Goal: Obtain resource: Download file/media

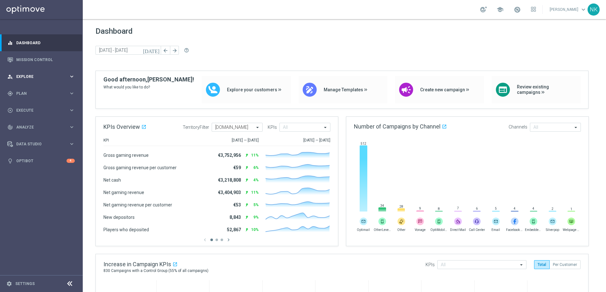
click at [30, 75] on span "Explore" at bounding box center [42, 77] width 53 height 4
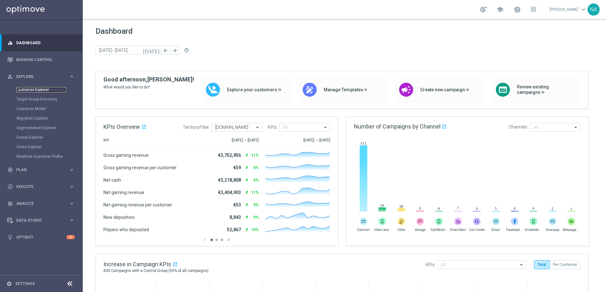
click at [47, 88] on link "Customer Explorer" at bounding box center [42, 89] width 50 height 5
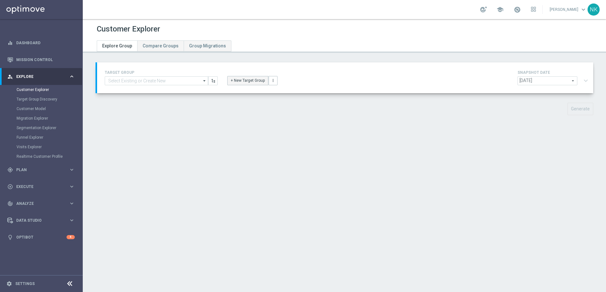
click at [248, 79] on button "+ New Target Group" at bounding box center [247, 80] width 41 height 9
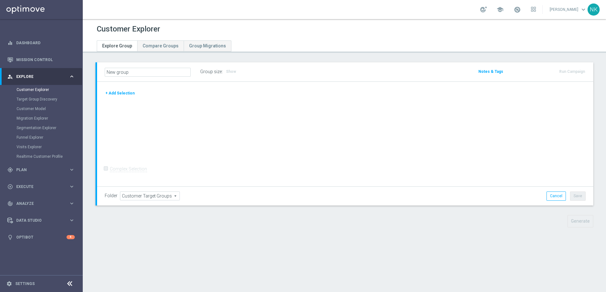
click at [118, 93] on button "+ Add Selection" at bounding box center [120, 93] width 31 height 7
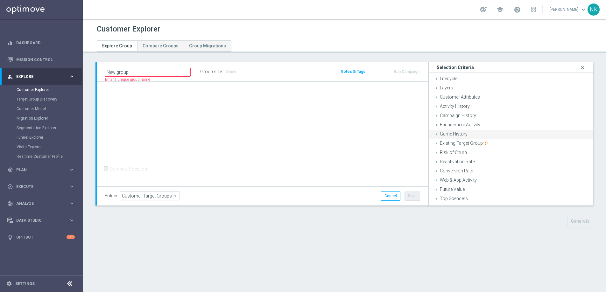
scroll to position [26, 0]
click at [450, 202] on span "Customer List" at bounding box center [454, 200] width 28 height 5
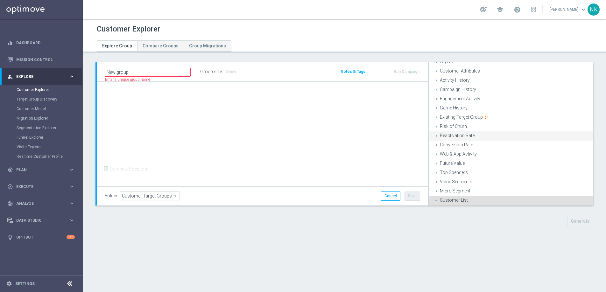
scroll to position [78, 0]
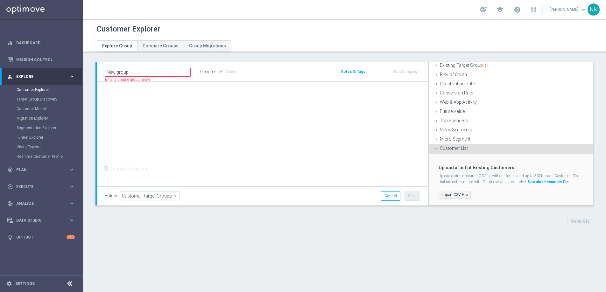
click at [452, 196] on label "Import CSV File" at bounding box center [455, 195] width 32 height 8
click at [0, 0] on input "Import CSV File" at bounding box center [0, 0] width 0 height 0
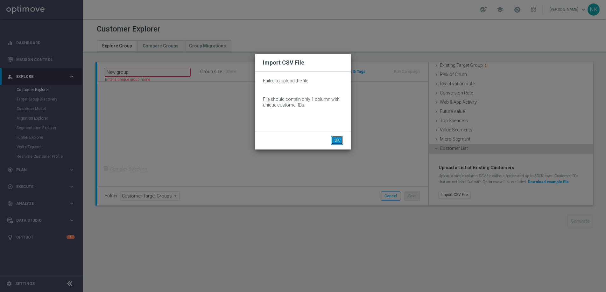
click at [338, 144] on button "OK" at bounding box center [337, 140] width 12 height 9
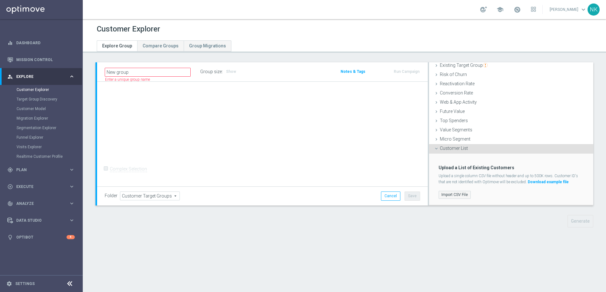
click at [454, 196] on label "Import CSV File" at bounding box center [455, 195] width 32 height 8
click at [0, 0] on input "Import CSV File" at bounding box center [0, 0] width 0 height 0
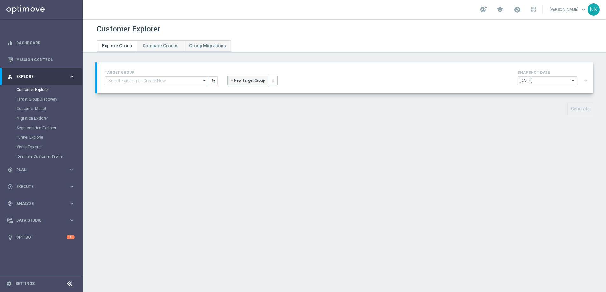
click at [256, 84] on button "+ New Target Group" at bounding box center [247, 80] width 41 height 9
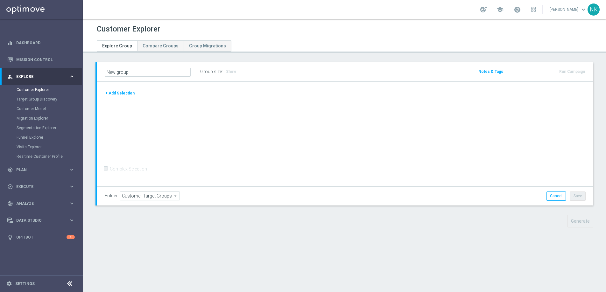
click at [120, 95] on button "+ Add Selection" at bounding box center [120, 93] width 31 height 7
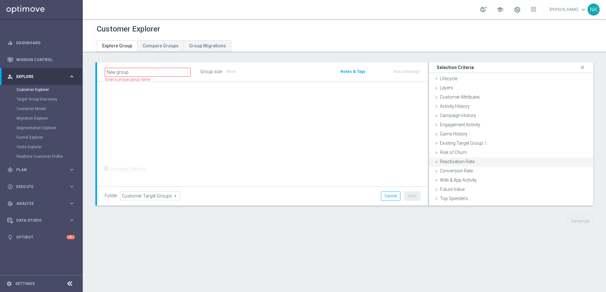
scroll to position [26, 0]
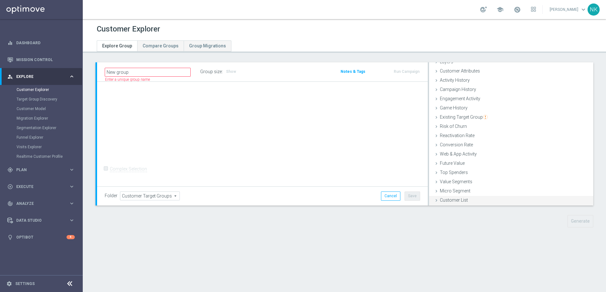
click at [450, 202] on span "Customer List" at bounding box center [454, 200] width 28 height 5
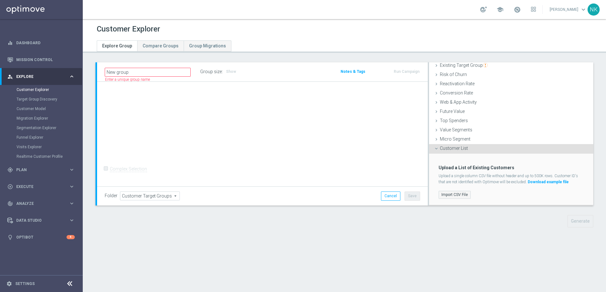
click at [453, 197] on label "Import CSV File" at bounding box center [455, 195] width 32 height 8
click at [0, 0] on input "Import CSV File" at bounding box center [0, 0] width 0 height 0
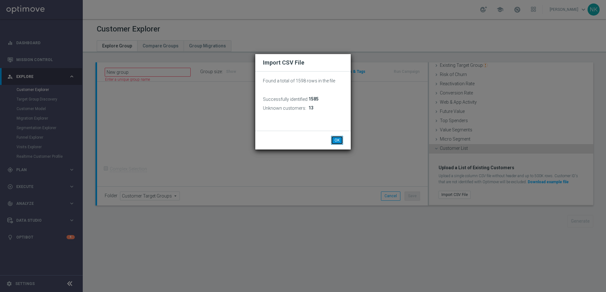
click at [338, 141] on button "OK" at bounding box center [337, 140] width 12 height 9
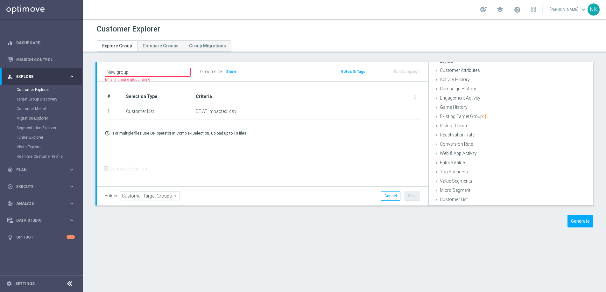
scroll to position [26, 0]
click at [575, 220] on button "Generate" at bounding box center [581, 221] width 26 height 12
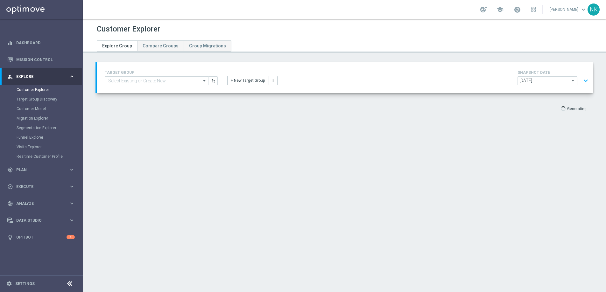
scroll to position [12, 0]
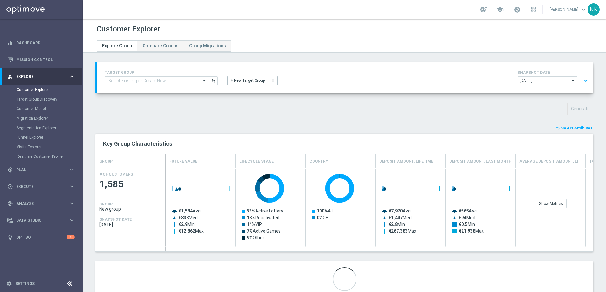
click at [571, 130] on span "Select Attributes" at bounding box center [577, 128] width 32 height 4
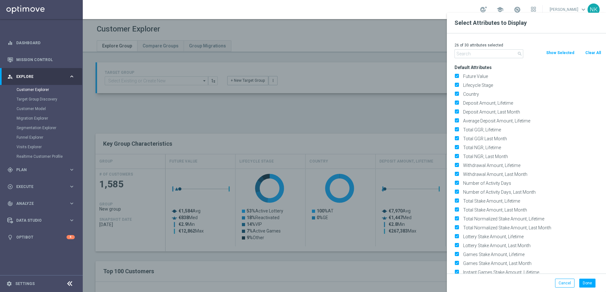
click at [593, 53] on button "Clear All" at bounding box center [593, 52] width 17 height 7
checkbox input "false"
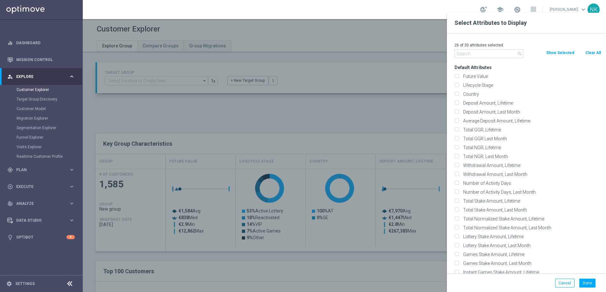
checkbox input "false"
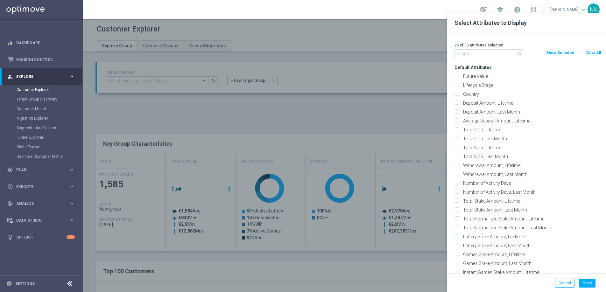
checkbox input "false"
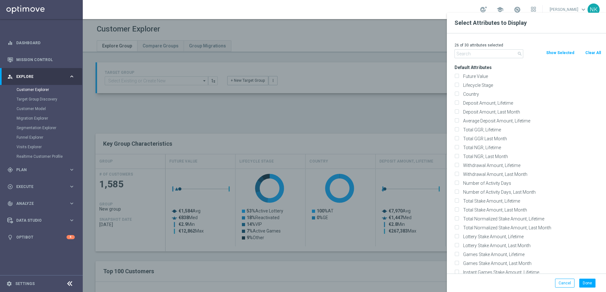
checkbox input "false"
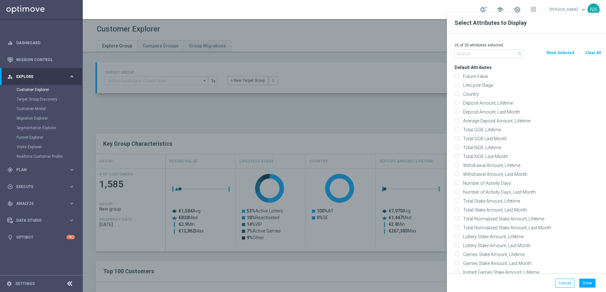
checkbox input "false"
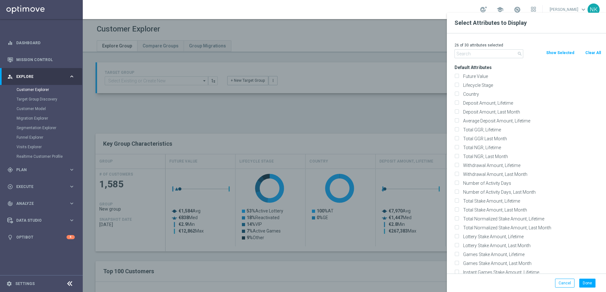
checkbox input "false"
click at [470, 58] on input "text" at bounding box center [489, 53] width 69 height 9
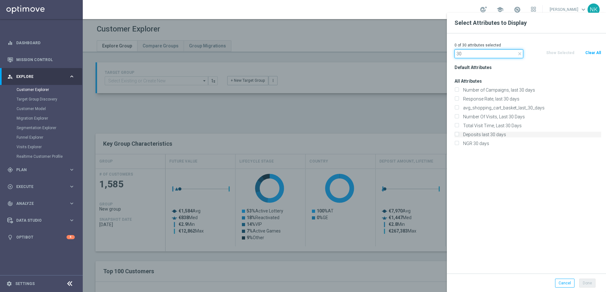
type input "30"
click at [471, 134] on label "Deposits last 30 days" at bounding box center [531, 135] width 140 height 6
click at [459, 134] on input "Deposits last 30 days" at bounding box center [457, 135] width 4 height 4
checkbox input "true"
click at [464, 143] on label "NGR 30 days" at bounding box center [531, 144] width 140 height 6
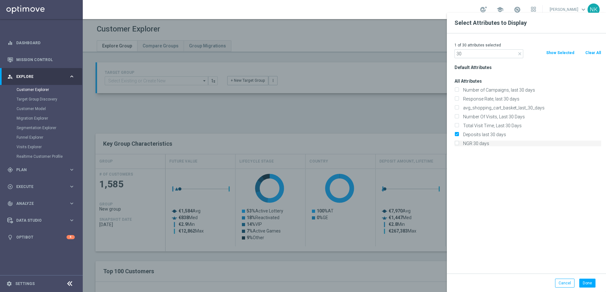
click at [459, 143] on input "NGR 30 days" at bounding box center [457, 144] width 4 height 4
checkbox input "true"
click at [470, 52] on input "30" at bounding box center [489, 53] width 69 height 9
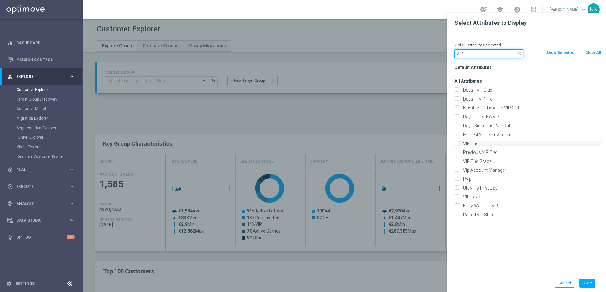
type input "VIP"
click at [463, 144] on label "VIP Tier" at bounding box center [531, 144] width 140 height 6
click at [459, 144] on input "VIP Tier" at bounding box center [457, 144] width 4 height 4
checkbox input "true"
click at [470, 55] on input "VIP" at bounding box center [489, 53] width 69 height 9
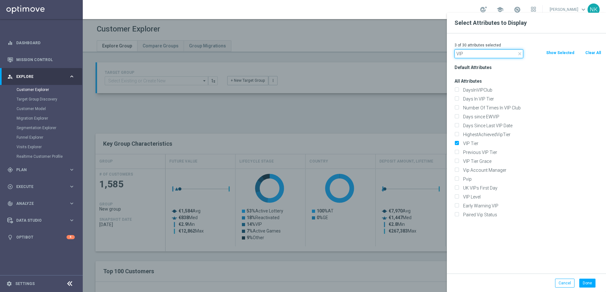
click at [470, 55] on input "VIP" at bounding box center [489, 53] width 69 height 9
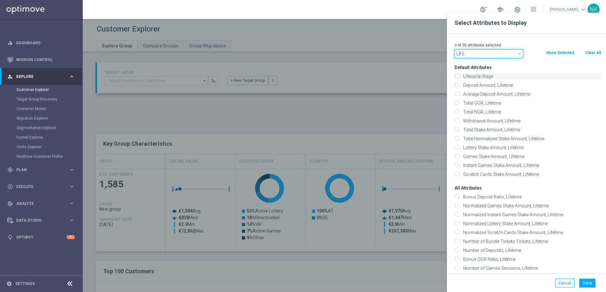
type input "LIFE"
click at [460, 75] on div "Lifecycle Stage" at bounding box center [528, 77] width 147 height 6
click at [456, 77] on input "Lifecycle Stage" at bounding box center [457, 77] width 4 height 4
checkbox input "true"
click at [479, 54] on input "LIFE" at bounding box center [489, 53] width 69 height 9
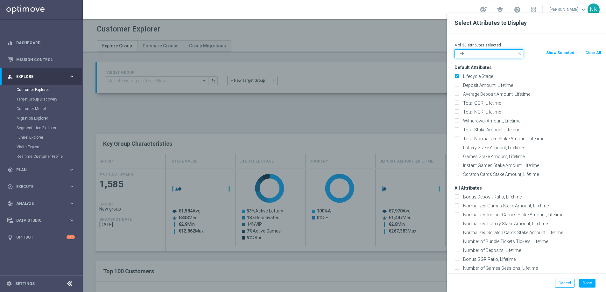
click at [479, 54] on input "LIFE" at bounding box center [489, 53] width 69 height 9
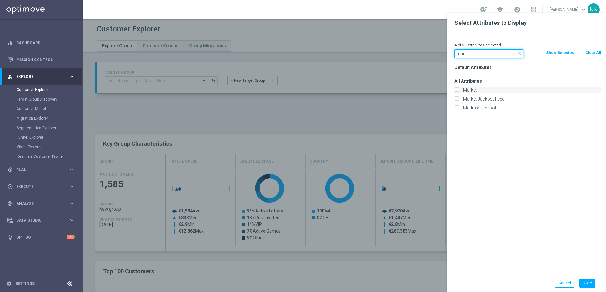
type input "mark"
click at [461, 88] on label "Market" at bounding box center [531, 90] width 140 height 6
click at [458, 89] on input "Market" at bounding box center [457, 91] width 4 height 4
checkbox input "true"
click at [592, 285] on button "Done" at bounding box center [587, 283] width 16 height 9
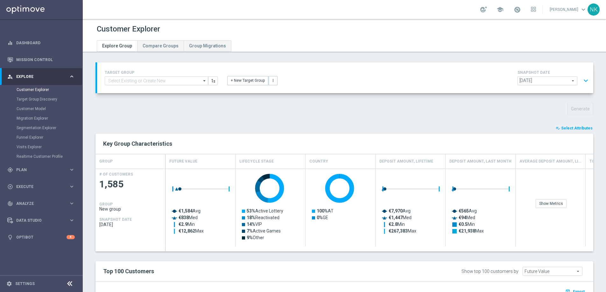
type input "Search"
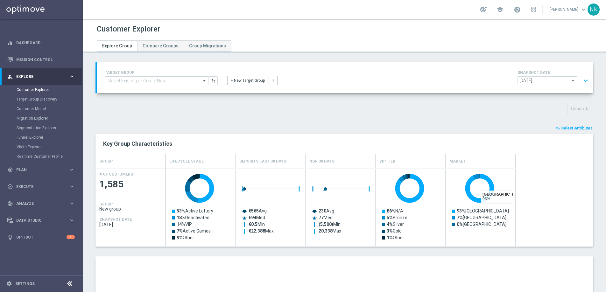
click at [575, 129] on span "Select Attributes" at bounding box center [577, 128] width 32 height 4
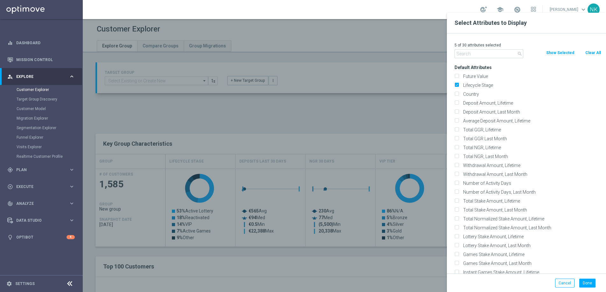
click at [471, 58] on input "text" at bounding box center [489, 53] width 69 height 9
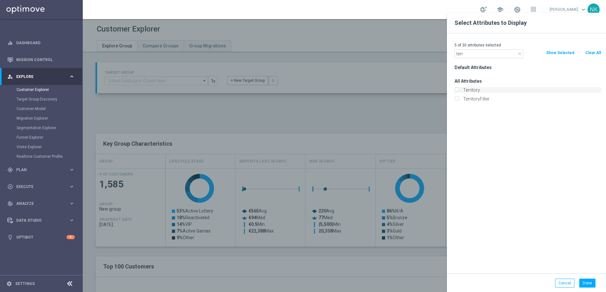
type input "terr"
click at [466, 90] on label "Territory" at bounding box center [531, 90] width 140 height 6
click at [459, 90] on input "Territory" at bounding box center [457, 91] width 4 height 4
checkbox input "true"
click at [586, 282] on button "Done" at bounding box center [587, 283] width 16 height 9
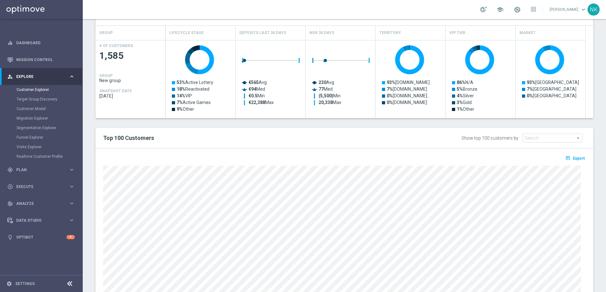
scroll to position [136, 0]
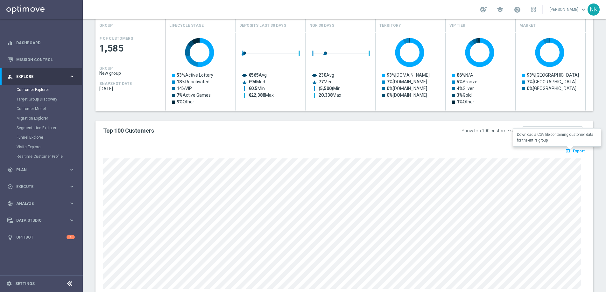
click at [573, 152] on span "Export" at bounding box center [579, 151] width 12 height 4
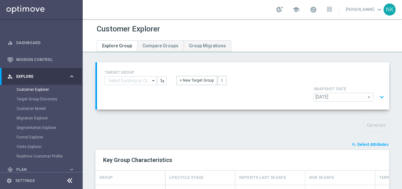
scroll to position [7, 0]
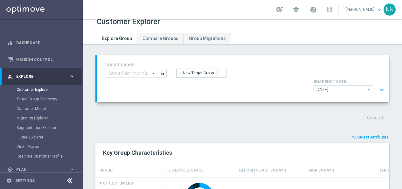
click at [383, 84] on button "expand_more" at bounding box center [382, 90] width 9 height 12
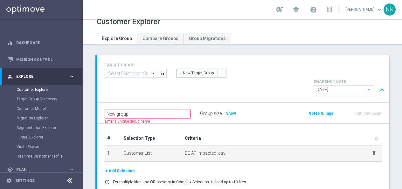
scroll to position [45, 0]
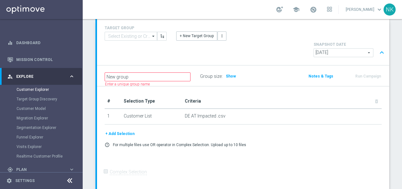
click at [122, 131] on button "+ Add Selection" at bounding box center [120, 134] width 31 height 7
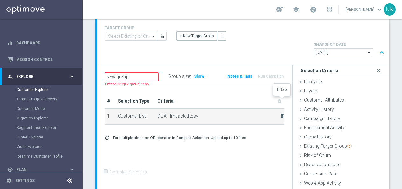
click at [283, 114] on icon "delete_forever" at bounding box center [282, 116] width 5 height 5
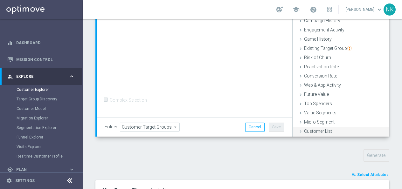
scroll to position [117, 0]
click at [327, 128] on span "Customer List" at bounding box center [318, 130] width 28 height 5
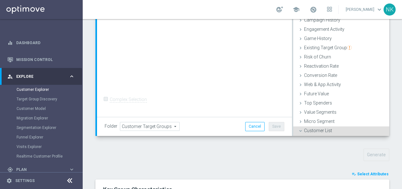
click at [309, 128] on span "Customer List" at bounding box center [318, 130] width 28 height 5
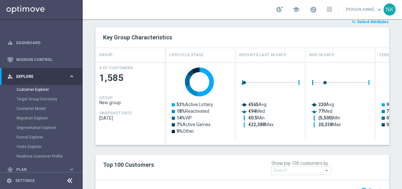
scroll to position [100, 0]
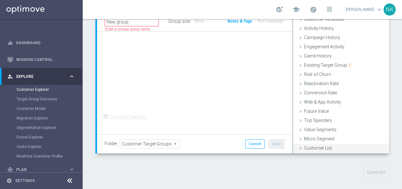
click at [301, 146] on icon at bounding box center [300, 148] width 5 height 5
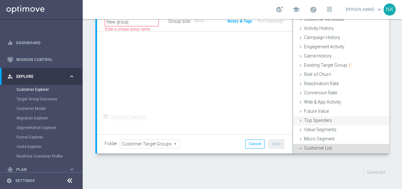
scroll to position [89, 0]
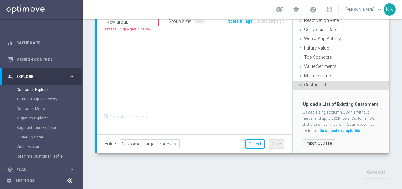
click at [319, 140] on label "Import CSV File" at bounding box center [319, 144] width 32 height 8
click at [0, 0] on input "Import CSV File" at bounding box center [0, 0] width 0 height 0
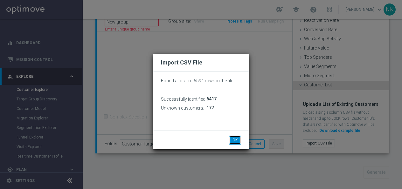
click at [236, 139] on button "OK" at bounding box center [235, 140] width 12 height 9
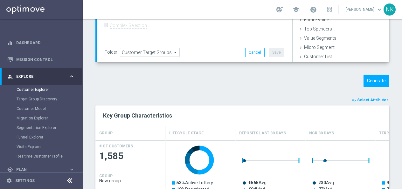
scroll to position [200, 0]
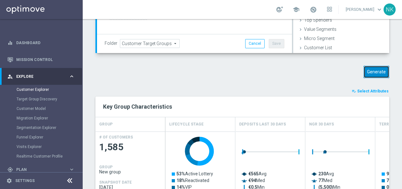
click at [378, 66] on button "Generate" at bounding box center [377, 72] width 26 height 12
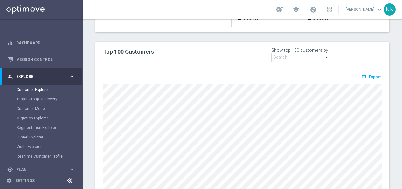
scroll to position [239, 0]
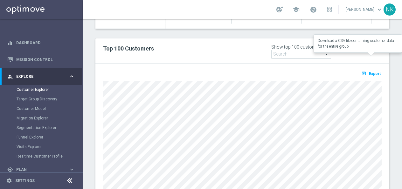
click at [374, 72] on span "Export" at bounding box center [375, 74] width 12 height 4
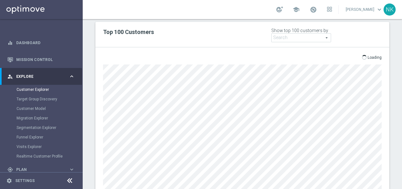
scroll to position [268, 0]
